Goal: Transaction & Acquisition: Purchase product/service

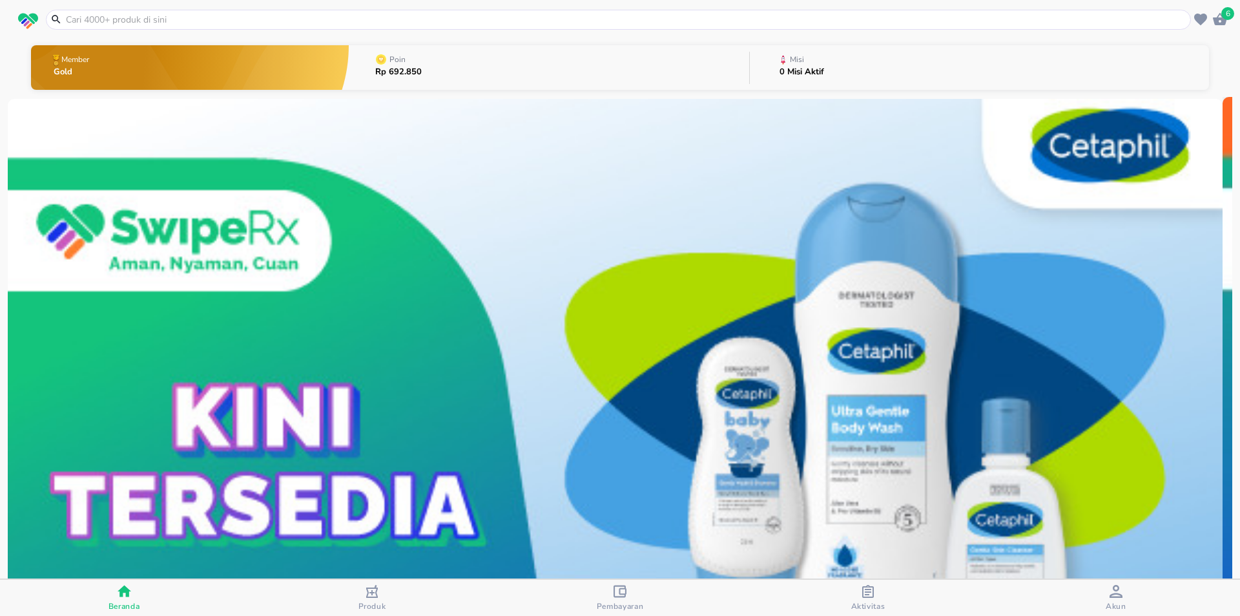
click at [136, 22] on input "text" at bounding box center [626, 20] width 1123 height 14
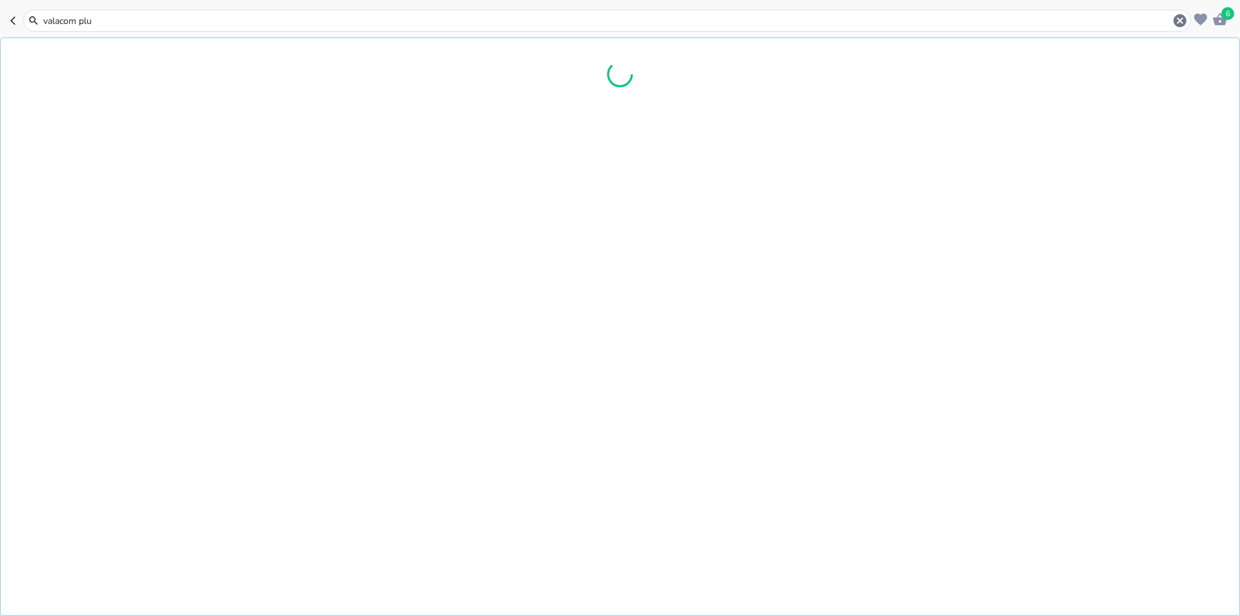
type input "valacom plus"
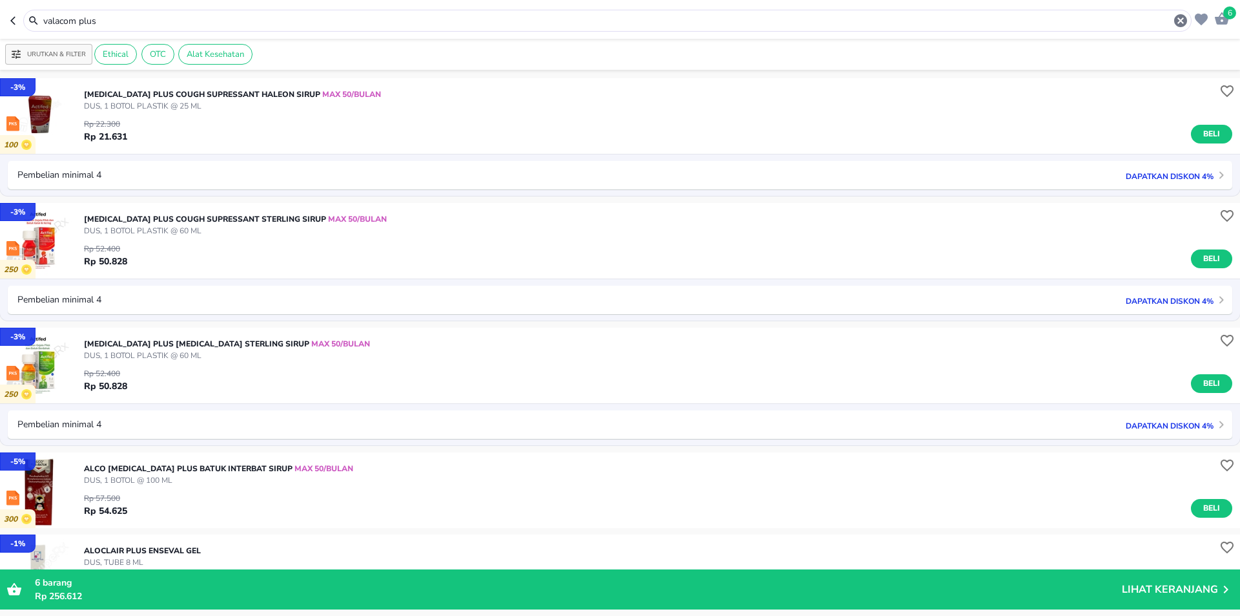
click at [136, 21] on input "valacom plus" at bounding box center [607, 21] width 1131 height 14
click at [143, 22] on input "valacom plus" at bounding box center [607, 21] width 1131 height 14
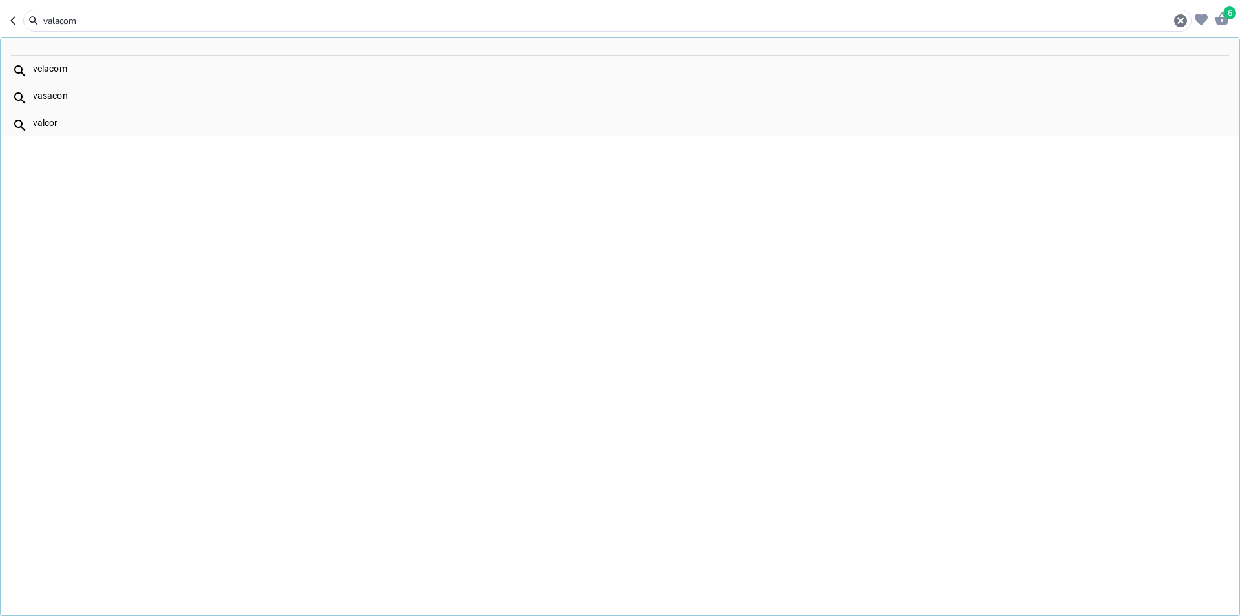
click at [49, 71] on div "velacom" at bounding box center [631, 68] width 1196 height 10
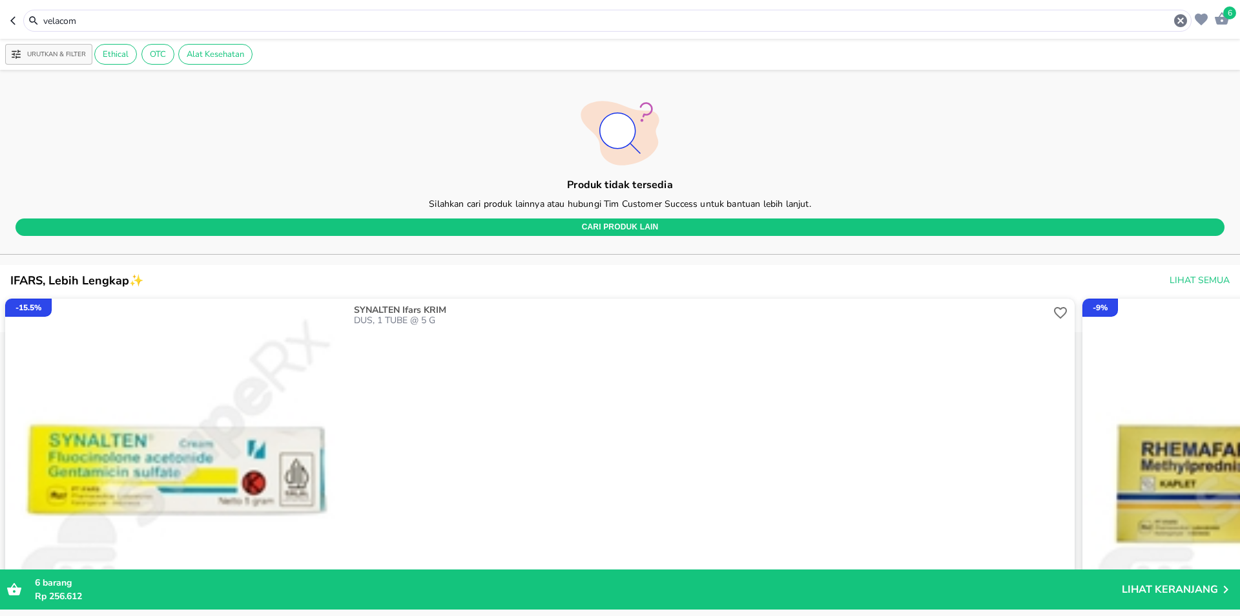
click at [112, 24] on input "velacom" at bounding box center [607, 21] width 1131 height 14
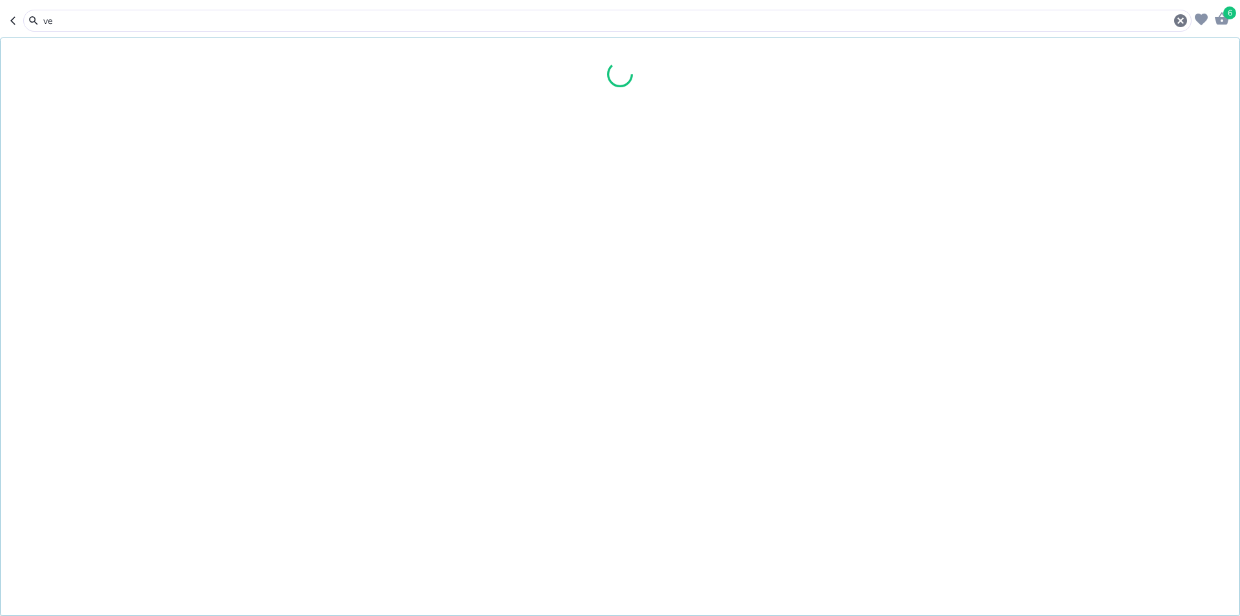
type input "v"
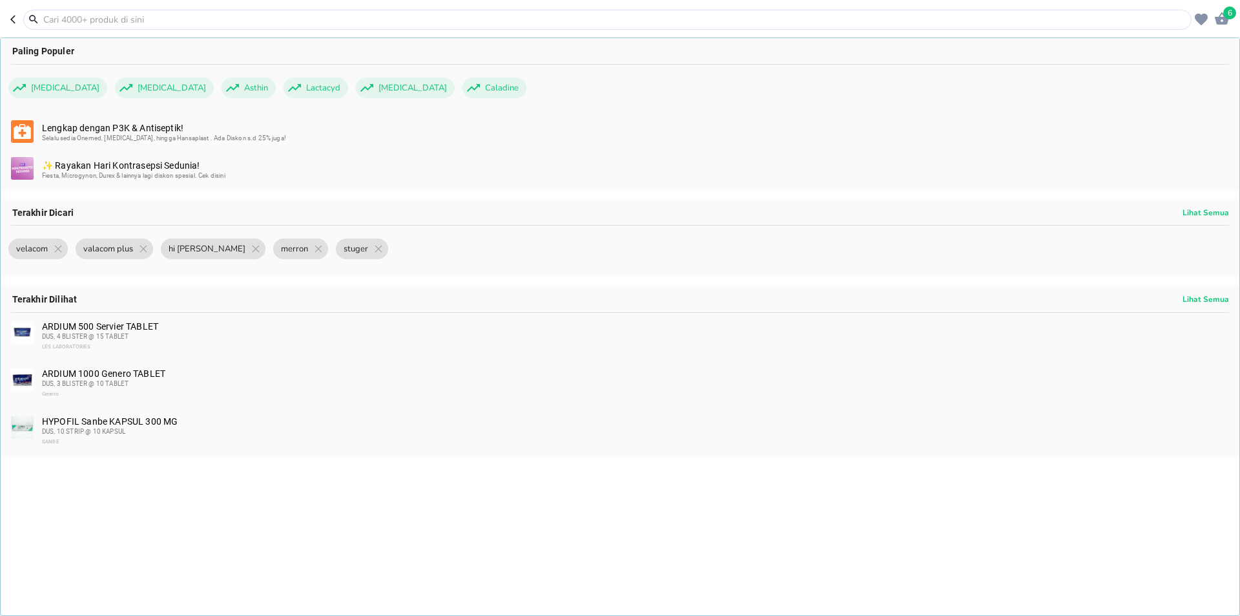
click at [88, 23] on input "text" at bounding box center [615, 20] width 1147 height 14
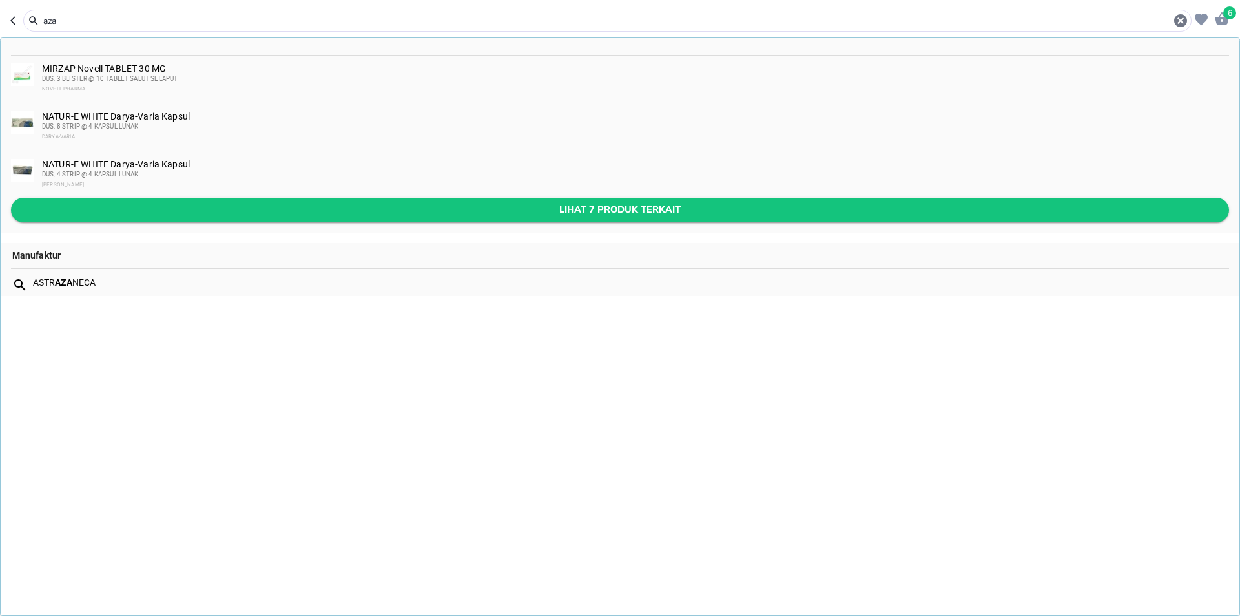
type input "aza"
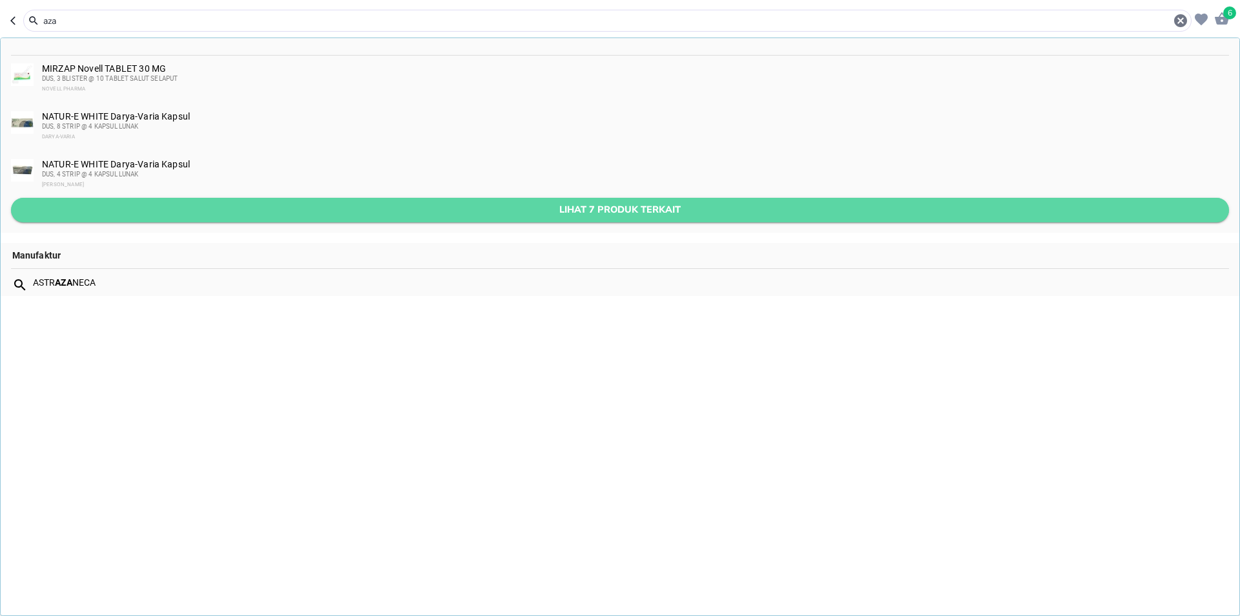
click at [105, 204] on span "Lihat 7 produk terkait" at bounding box center [620, 210] width 1198 height 16
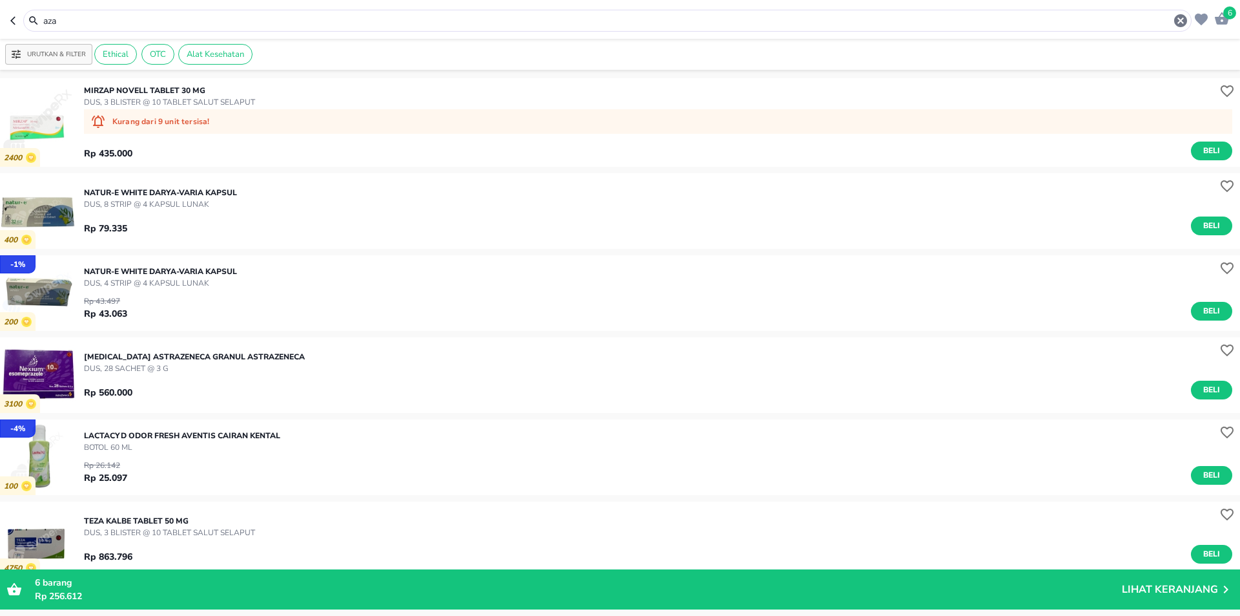
scroll to position [65, 0]
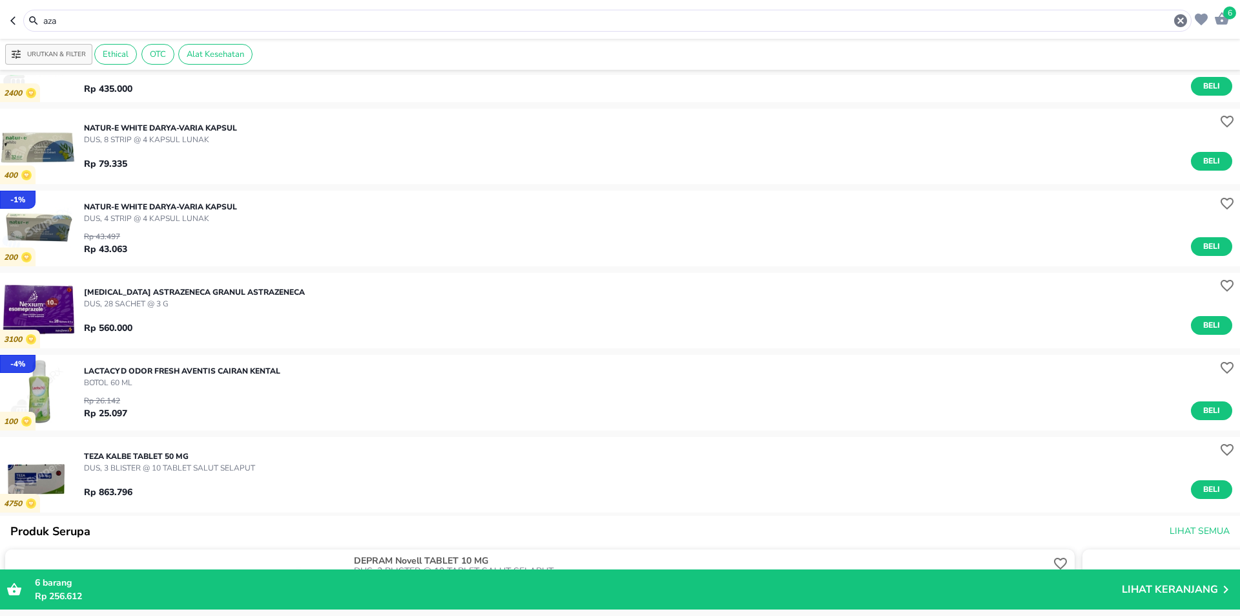
drag, startPoint x: 129, startPoint y: 22, endPoint x: 0, endPoint y: 10, distance: 129.1
click at [5, 17] on header "6 aza" at bounding box center [620, 19] width 1240 height 39
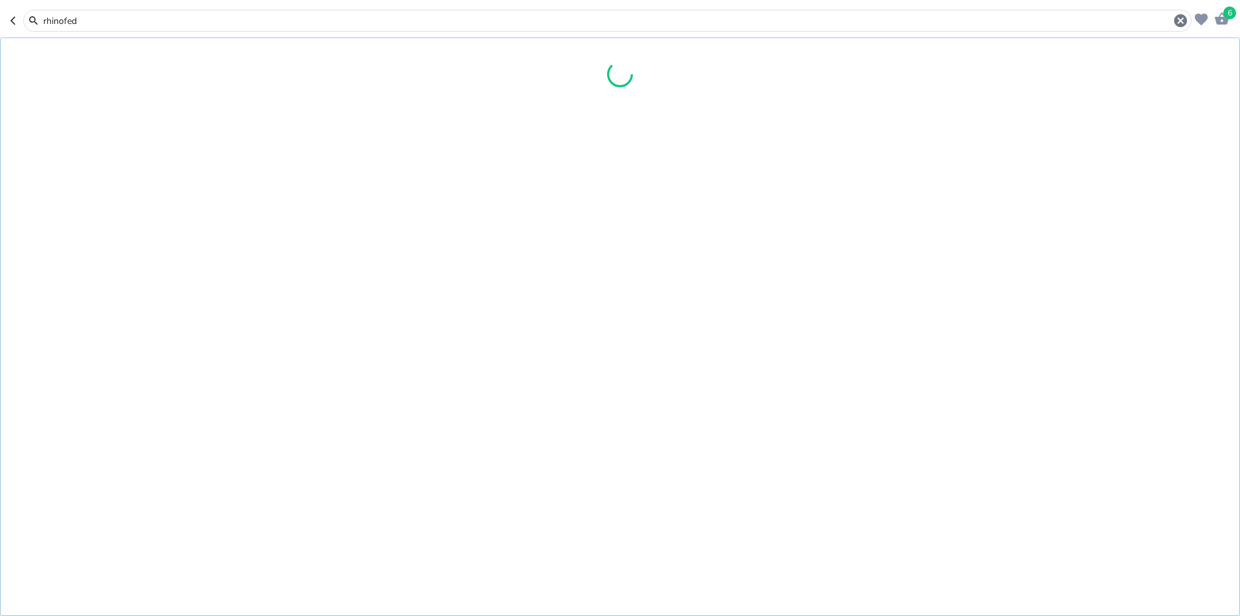
type input "rhinofed"
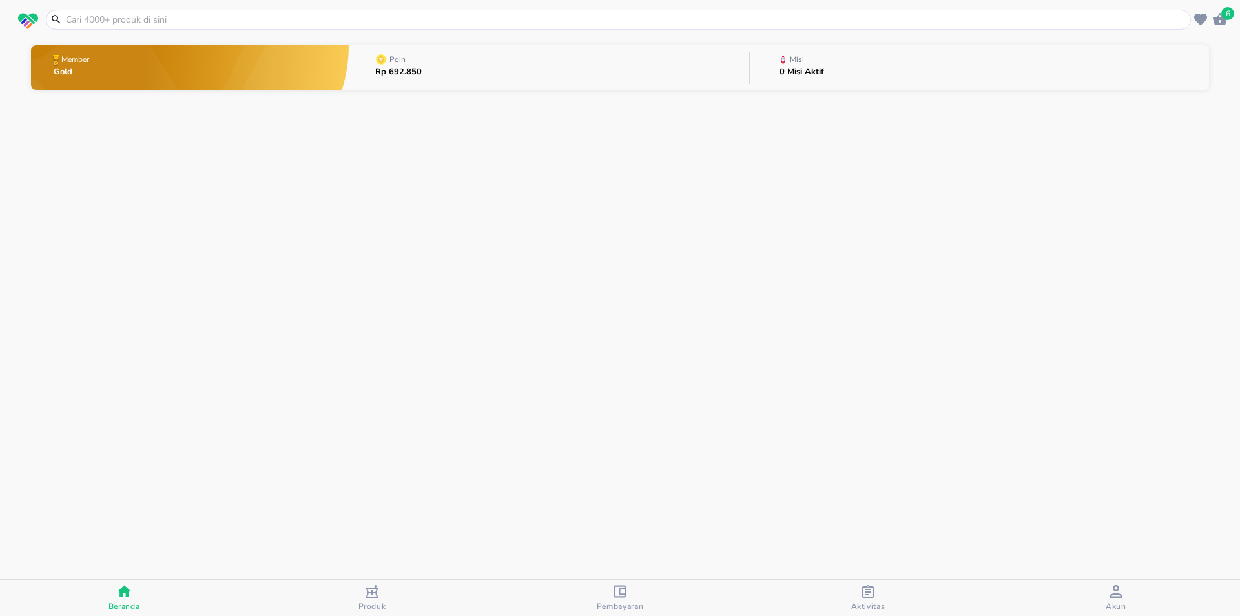
click at [237, 19] on input "text" at bounding box center [626, 20] width 1123 height 14
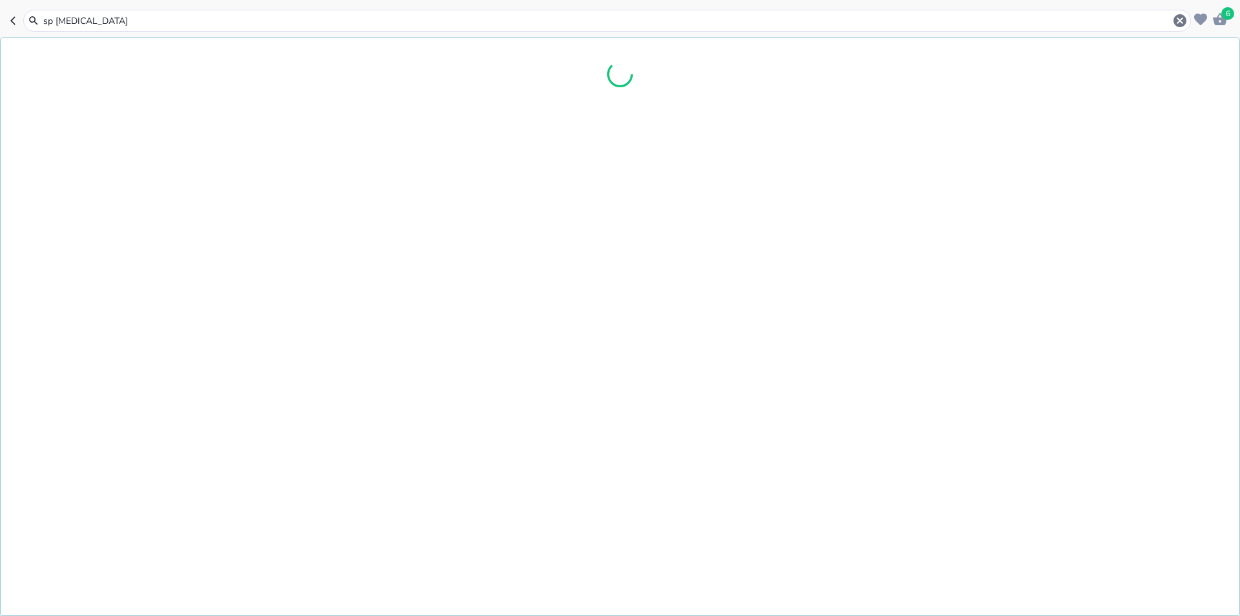
type input "sp troches"
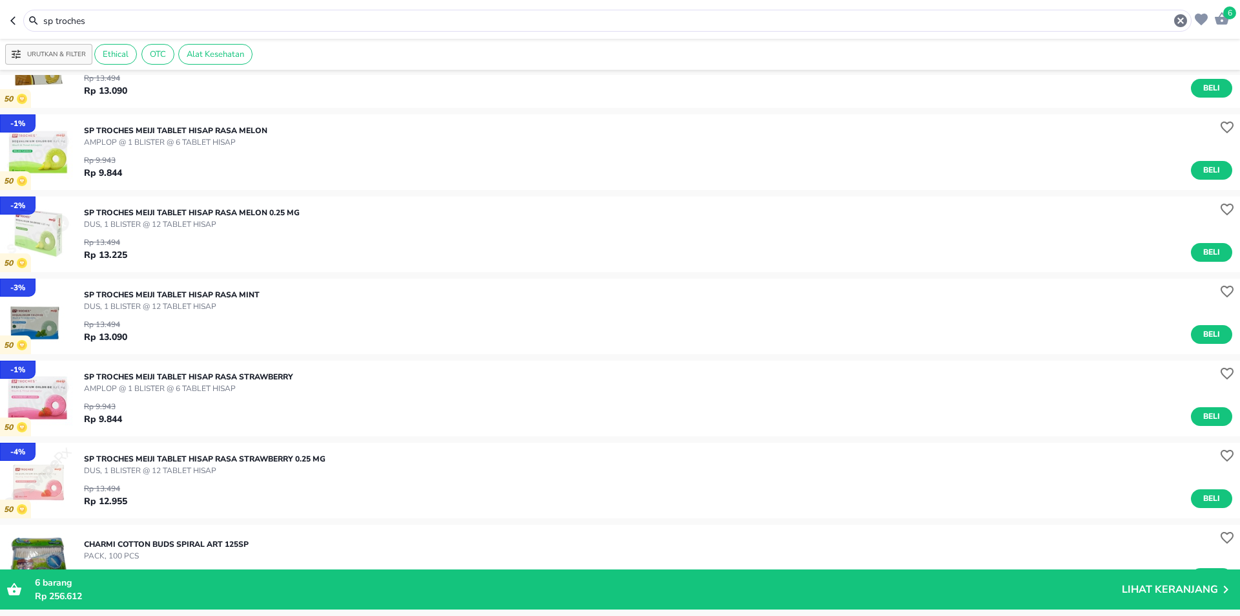
scroll to position [129, 0]
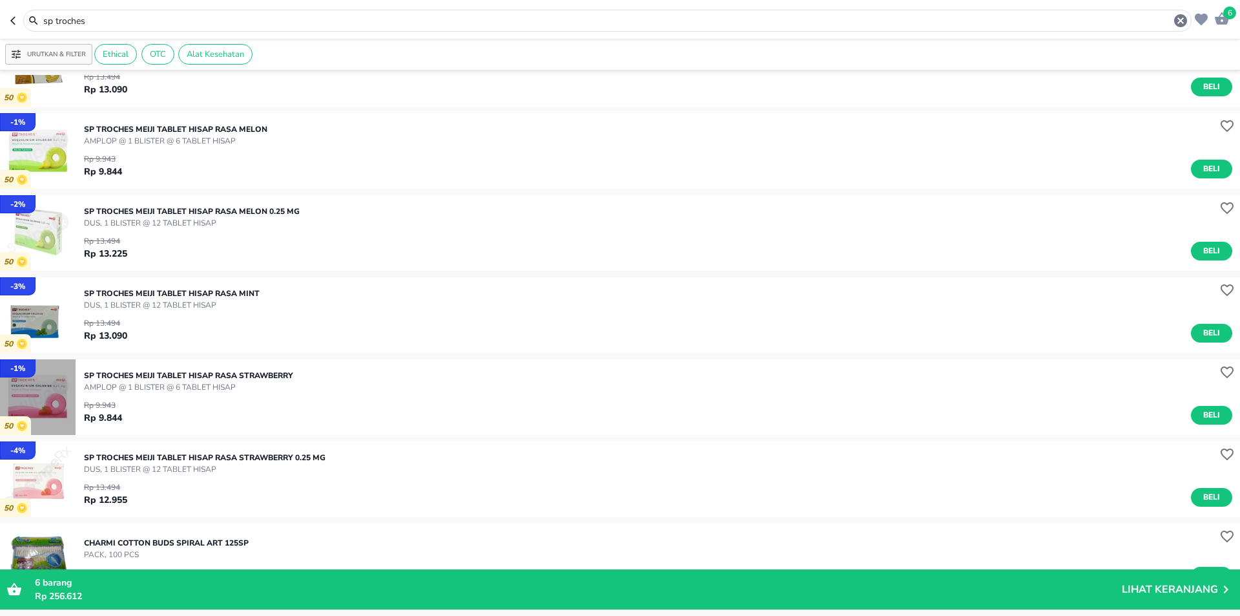
click at [48, 399] on img "button" at bounding box center [38, 397] width 76 height 76
